Goal: Information Seeking & Learning: Get advice/opinions

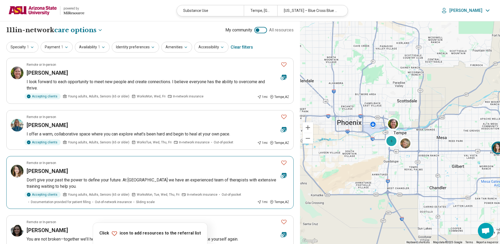
select select "***"
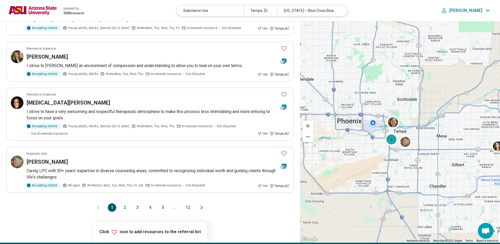
scroll to position [422, 0]
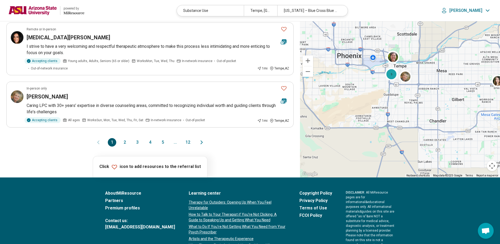
click at [125, 142] on button "2" at bounding box center [125, 142] width 8 height 8
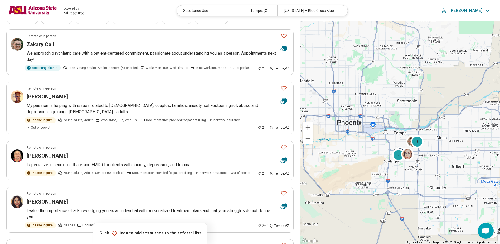
scroll to position [26, 0]
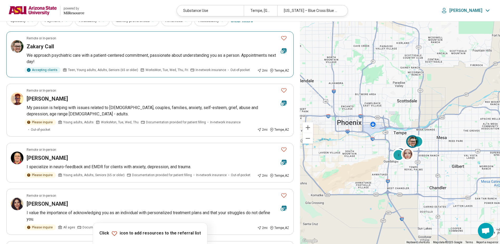
click at [93, 45] on div "Zakary Call" at bounding box center [152, 46] width 250 height 7
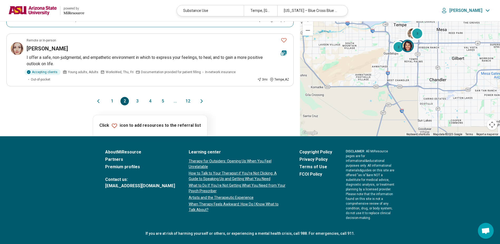
scroll to position [504, 0]
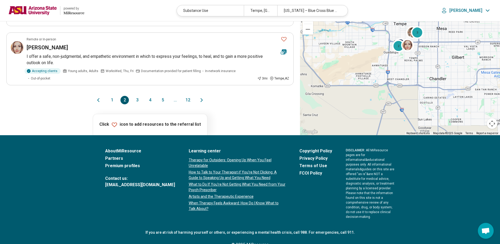
click at [112, 96] on button "1" at bounding box center [112, 100] width 8 height 8
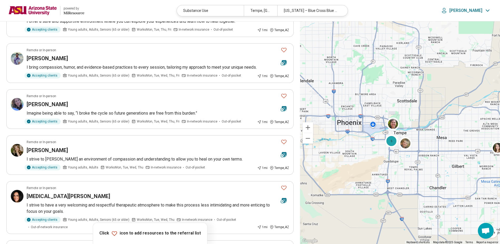
scroll to position [264, 0]
click at [126, 55] on div "Desmond Reis" at bounding box center [152, 57] width 250 height 7
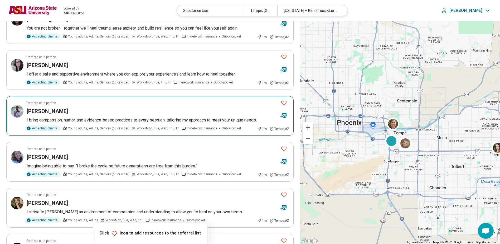
scroll to position [211, 0]
click at [137, 113] on div "Desmond Reis" at bounding box center [152, 110] width 250 height 7
click at [87, 112] on div "Desmond Reis" at bounding box center [152, 110] width 250 height 7
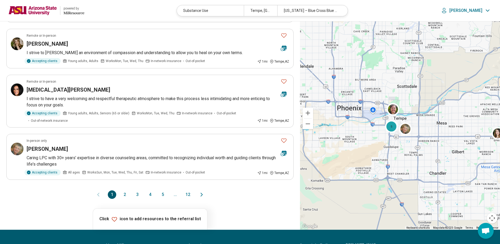
scroll to position [422, 0]
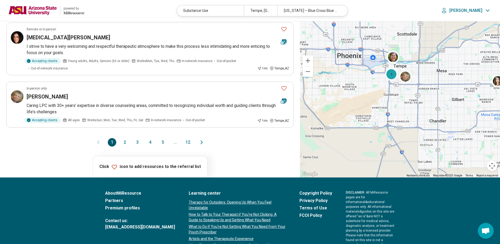
click at [123, 142] on button "2" at bounding box center [125, 142] width 8 height 8
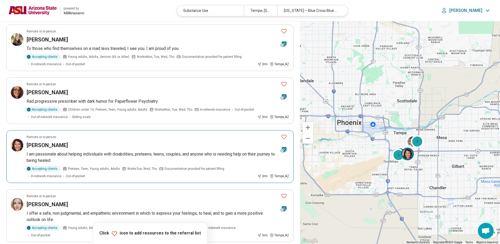
scroll to position [369, 0]
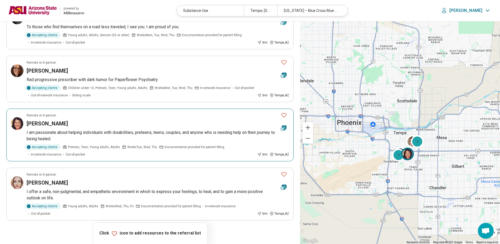
click at [90, 122] on div "[PERSON_NAME]" at bounding box center [152, 123] width 250 height 7
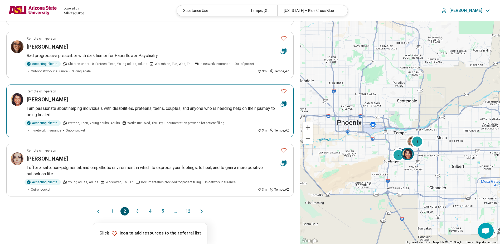
scroll to position [422, 0]
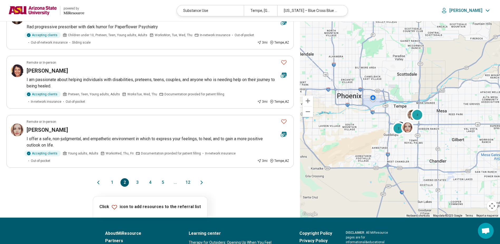
click at [109, 178] on button "1" at bounding box center [112, 182] width 8 height 8
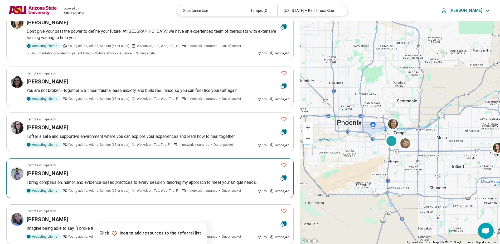
scroll to position [132, 0]
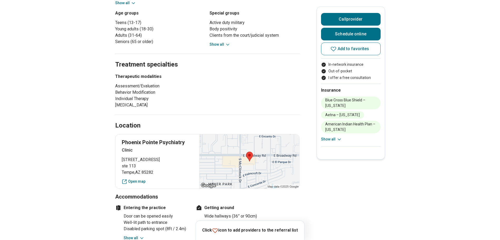
scroll to position [264, 0]
